Goal: Information Seeking & Learning: Learn about a topic

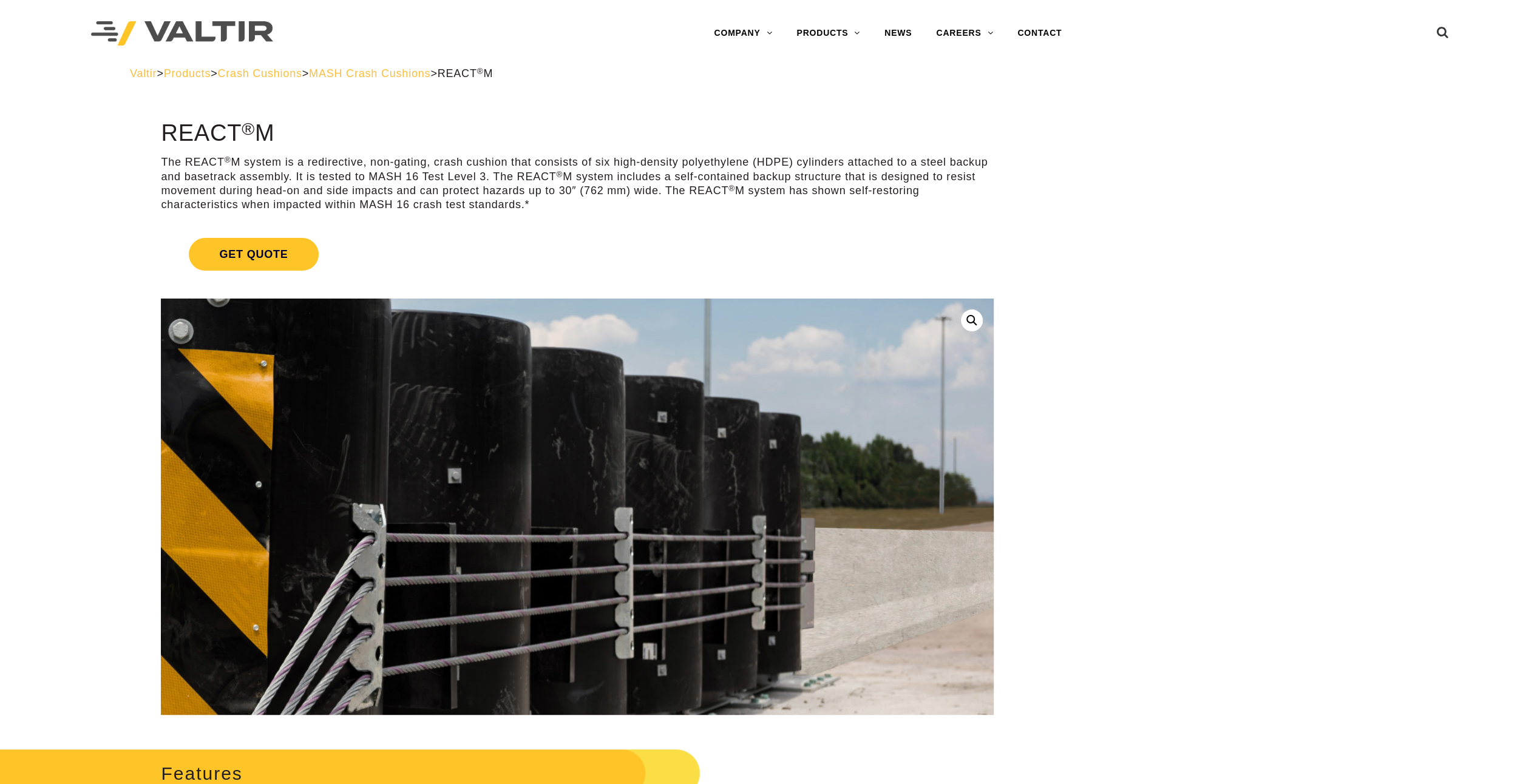
scroll to position [243, 0]
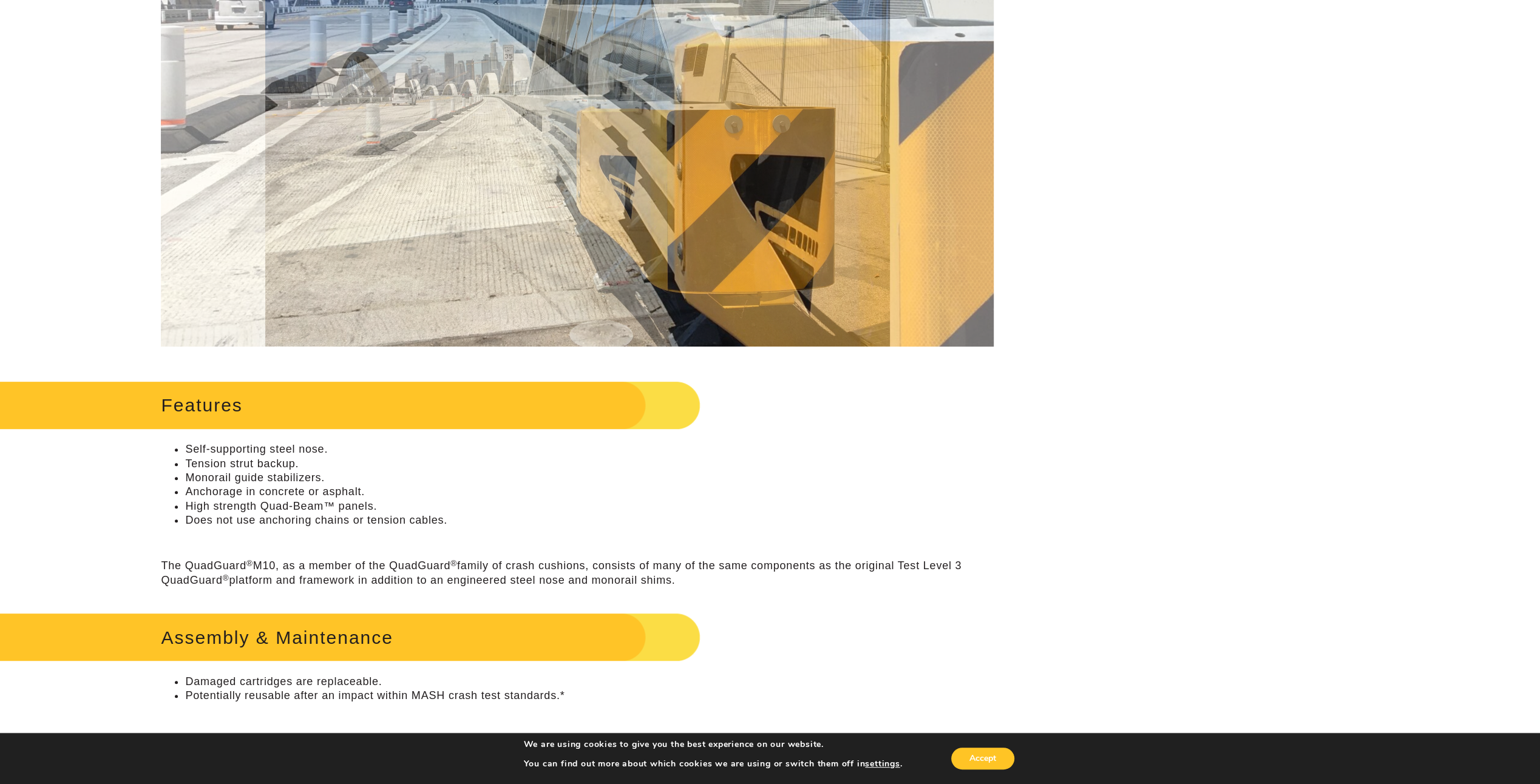
scroll to position [424, 0]
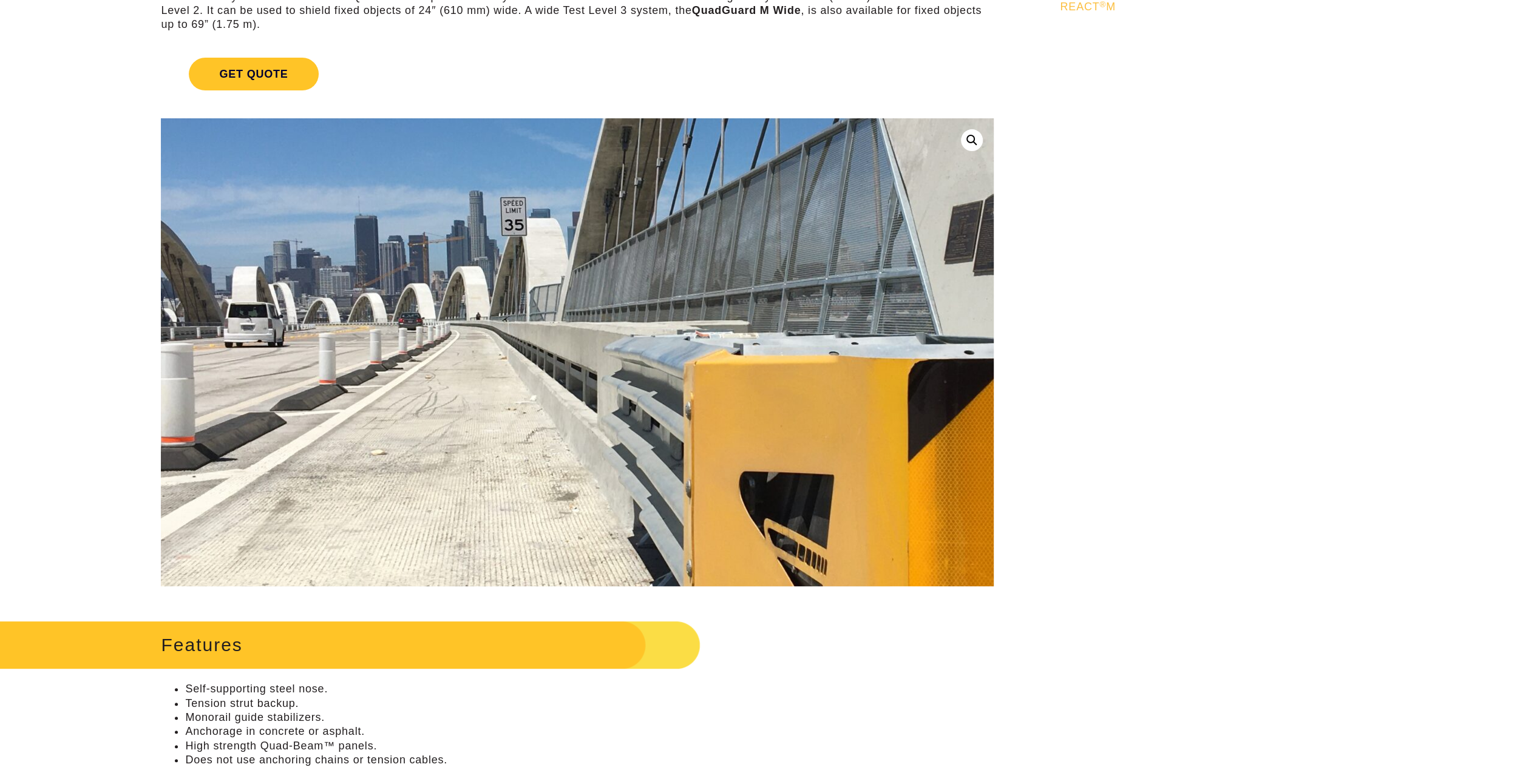
scroll to position [182, 0]
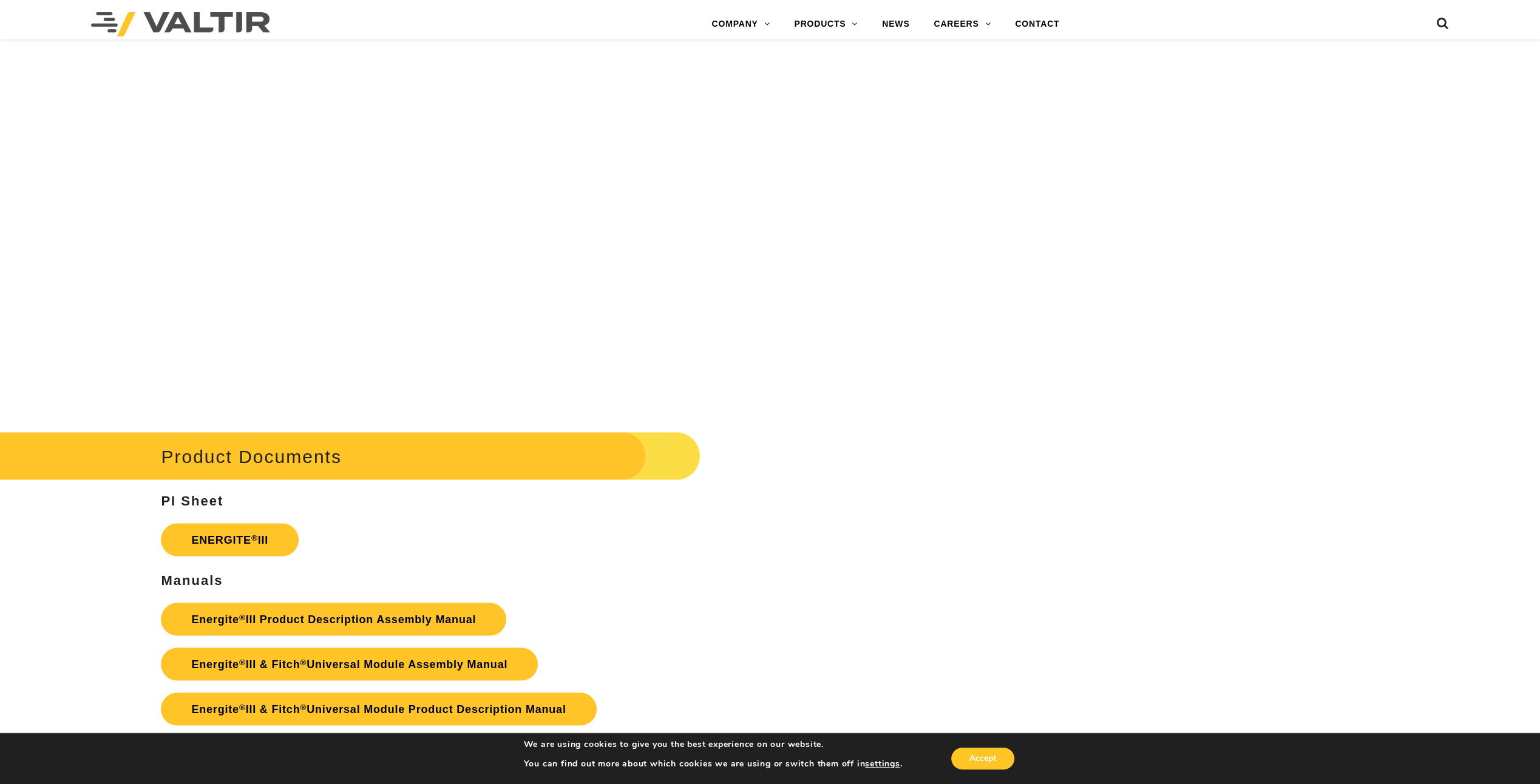
scroll to position [2124, 0]
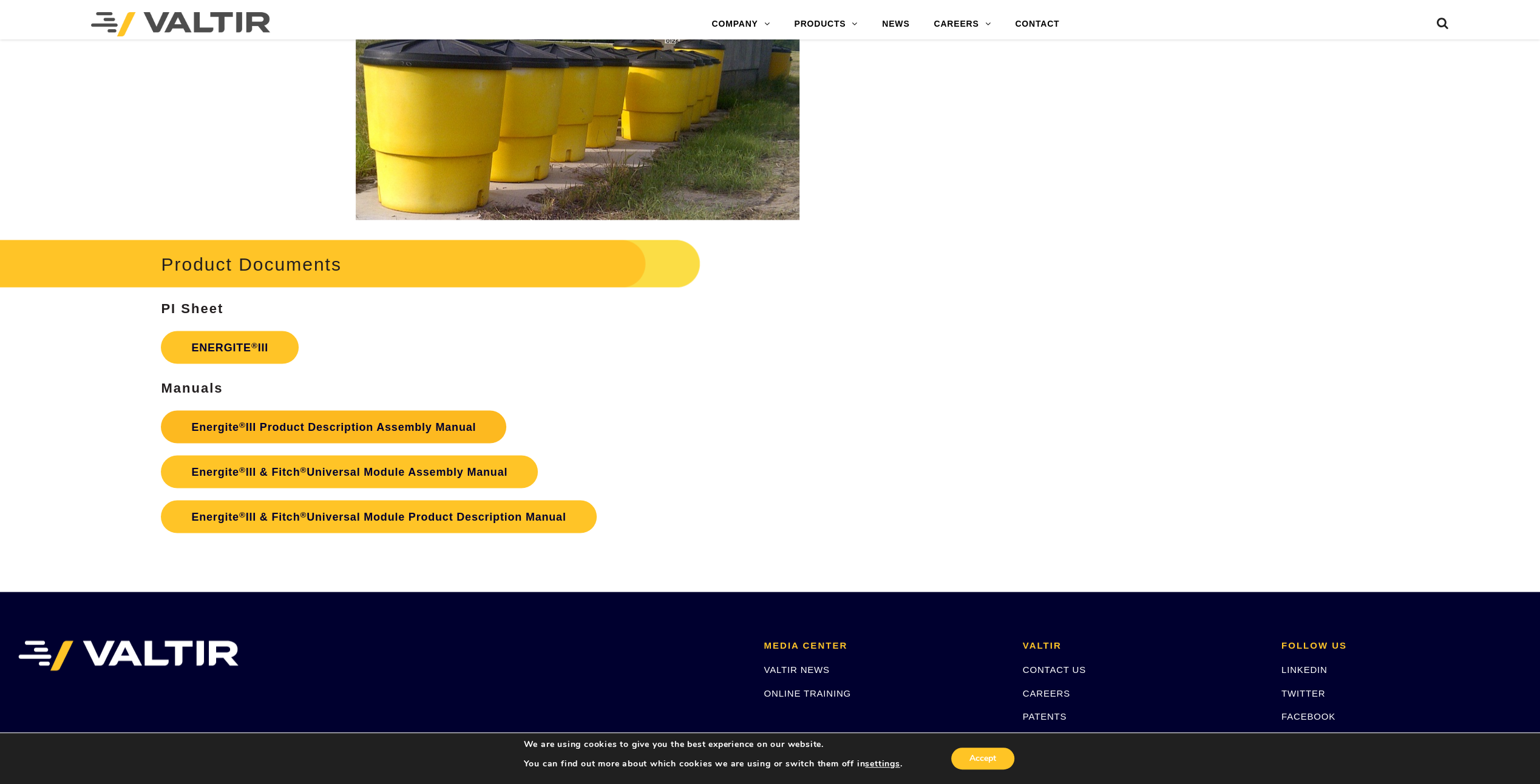
click at [338, 424] on link "Energite ® III Product Description Assembly Manual" at bounding box center [333, 426] width 345 height 32
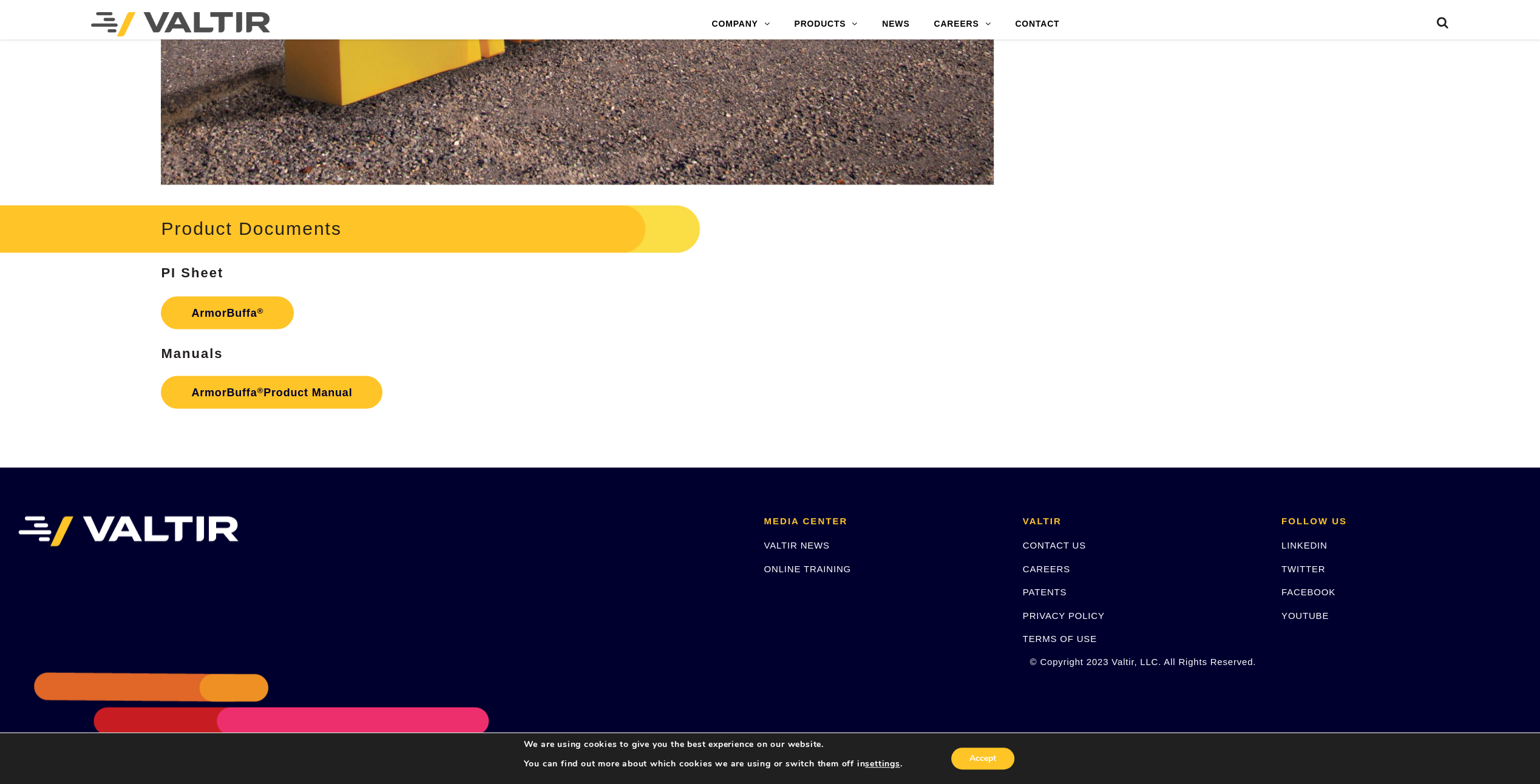
scroll to position [2045, 0]
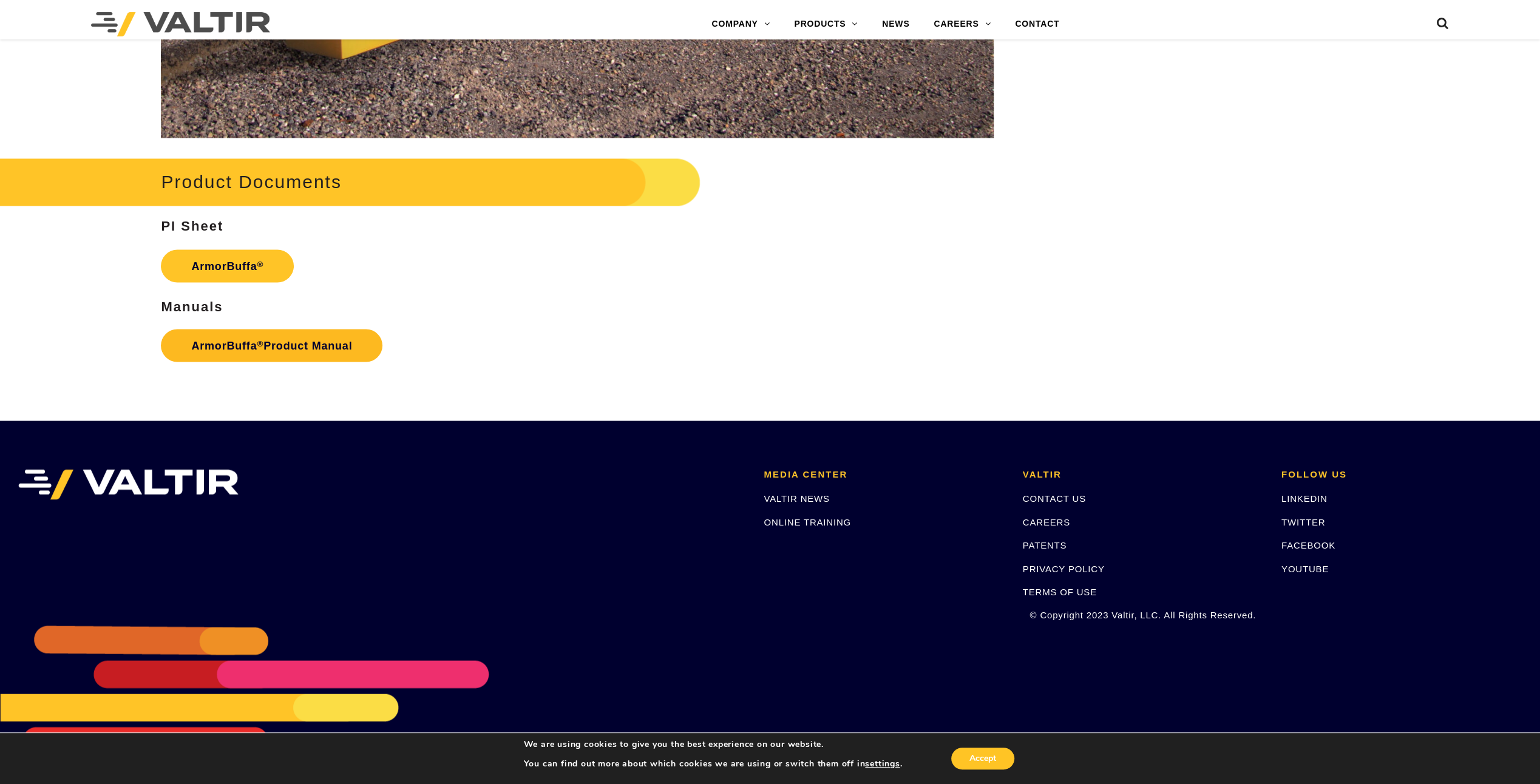
click at [262, 345] on sup "®" at bounding box center [260, 343] width 6 height 9
